Goal: Task Accomplishment & Management: Use online tool/utility

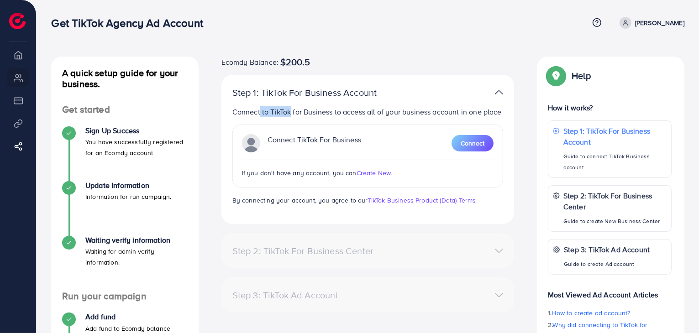
drag, startPoint x: 260, startPoint y: 110, endPoint x: 288, endPoint y: 114, distance: 28.2
click at [288, 114] on p "Connect to TikTok for Business to access all of your business account in one pl…" at bounding box center [367, 111] width 271 height 11
click at [320, 114] on p "Connect to TikTok for Business to access all of your business account in one pl…" at bounding box center [367, 111] width 271 height 11
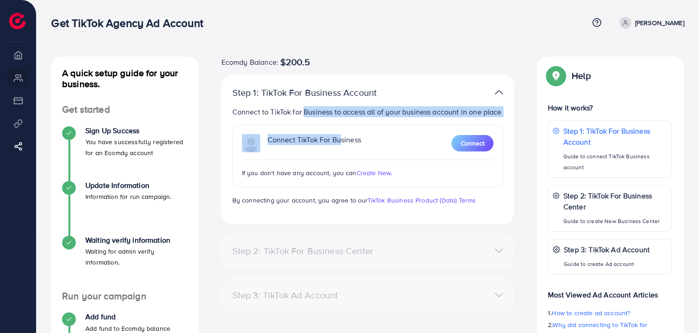
drag, startPoint x: 301, startPoint y: 107, endPoint x: 340, endPoint y: 123, distance: 42.0
click at [340, 123] on div "Connect to TikTok for Business to access all of your business account in one pl…" at bounding box center [367, 156] width 271 height 100
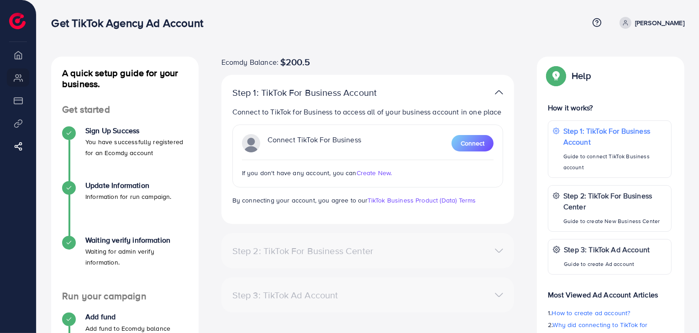
click at [383, 124] on div "Connect to TikTok for Business to access all of your business account in one pl…" at bounding box center [367, 156] width 271 height 100
drag, startPoint x: 232, startPoint y: 106, endPoint x: 280, endPoint y: 113, distance: 48.9
click at [280, 113] on p "Connect to TikTok for Business to access all of your business account in one pl…" at bounding box center [367, 111] width 271 height 11
click at [320, 114] on p "Connect to TikTok for Business to access all of your business account in one pl…" at bounding box center [367, 111] width 271 height 11
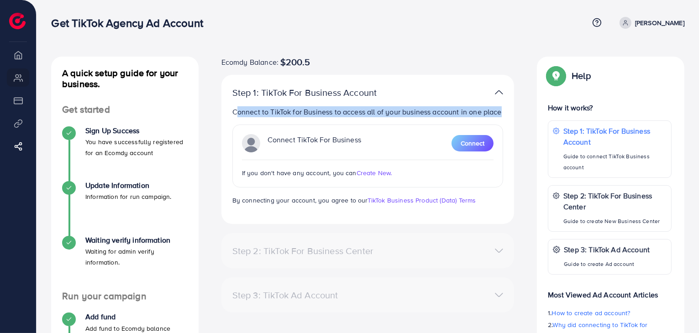
drag, startPoint x: 499, startPoint y: 113, endPoint x: 226, endPoint y: 99, distance: 272.5
click at [226, 99] on div "Step 1: TikTok For Business Account Connect to TikTok for Business to access al…" at bounding box center [367, 149] width 293 height 149
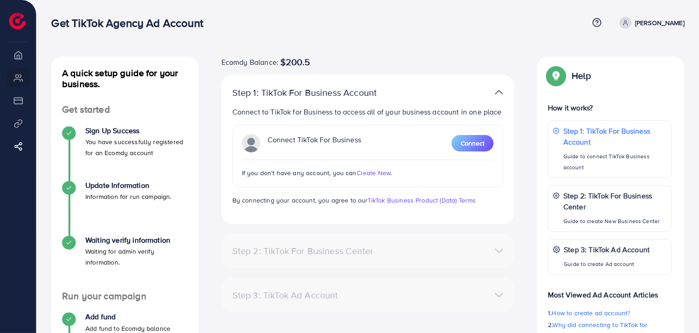
click at [227, 139] on div "Step 1: TikTok For Business Account Connect to TikTok for Business to access al…" at bounding box center [367, 149] width 293 height 149
click at [391, 251] on div "Step 2: TikTok For Business Center" at bounding box center [320, 251] width 190 height 11
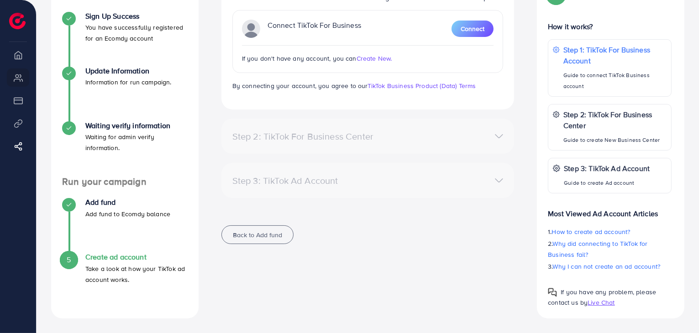
scroll to position [115, 0]
click at [568, 70] on p "Guide to connect TikTok Business account" at bounding box center [615, 81] width 104 height 22
